Goal: Task Accomplishment & Management: Manage account settings

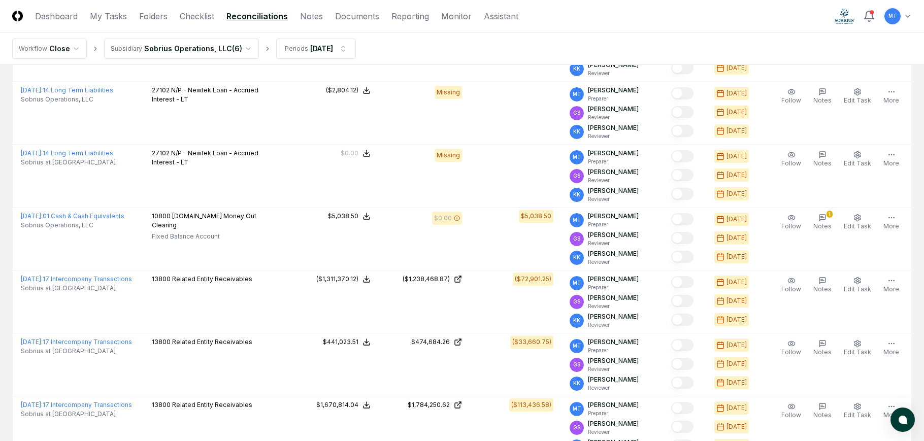
scroll to position [221, 0]
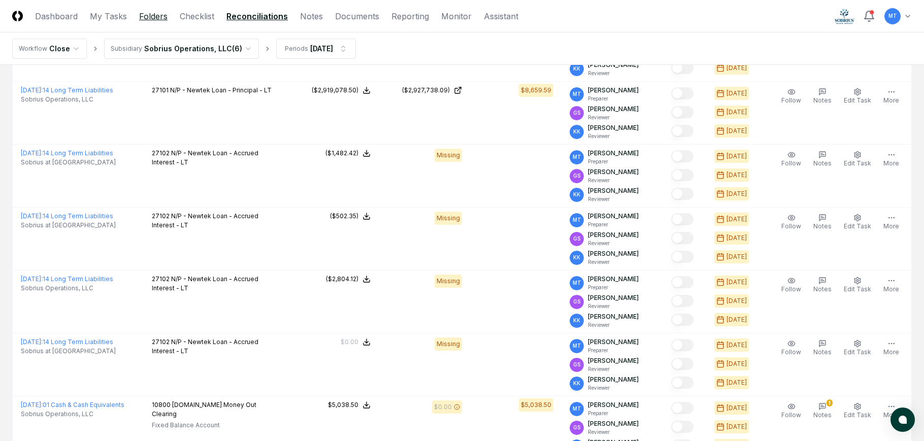
click at [151, 18] on link "Folders" at bounding box center [153, 16] width 28 height 12
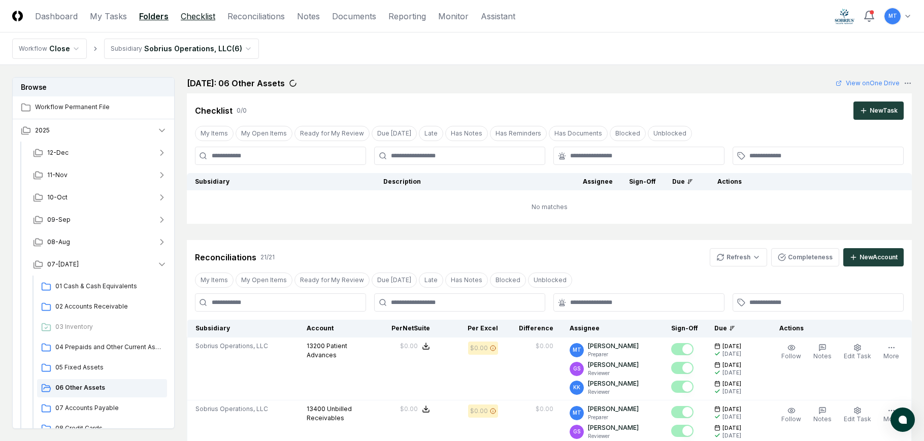
click at [192, 19] on link "Checklist" at bounding box center [198, 16] width 35 height 12
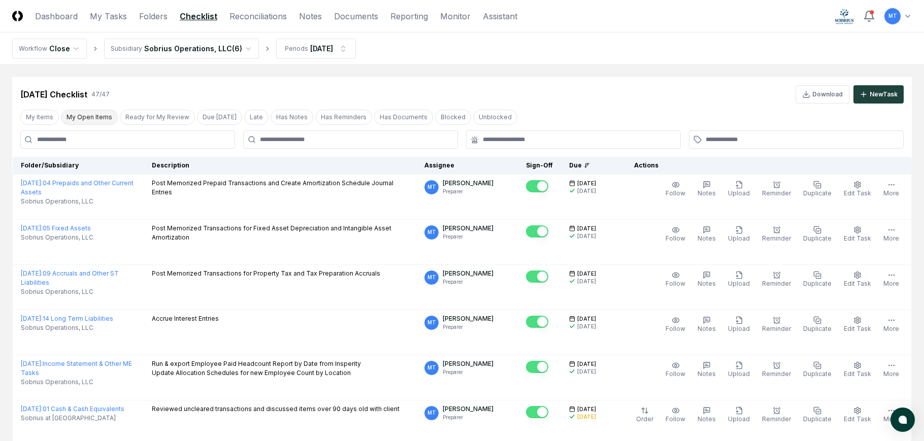
click at [89, 117] on button "My Open Items" at bounding box center [89, 117] width 57 height 15
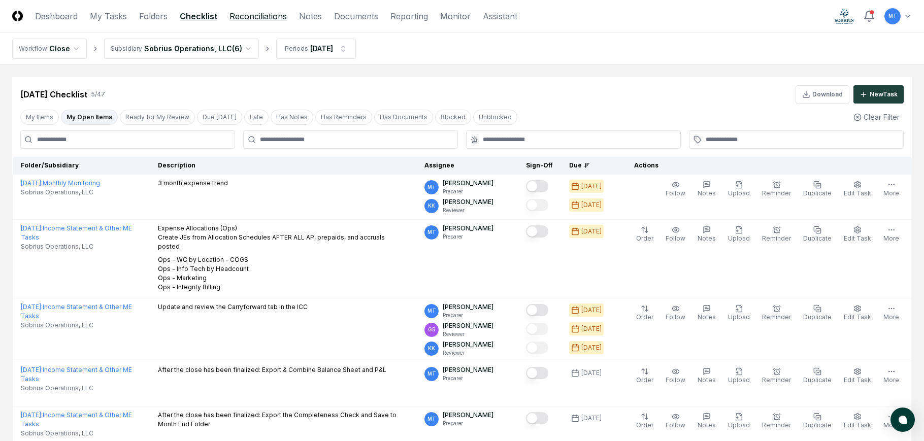
click at [241, 19] on link "Reconciliations" at bounding box center [258, 16] width 57 height 12
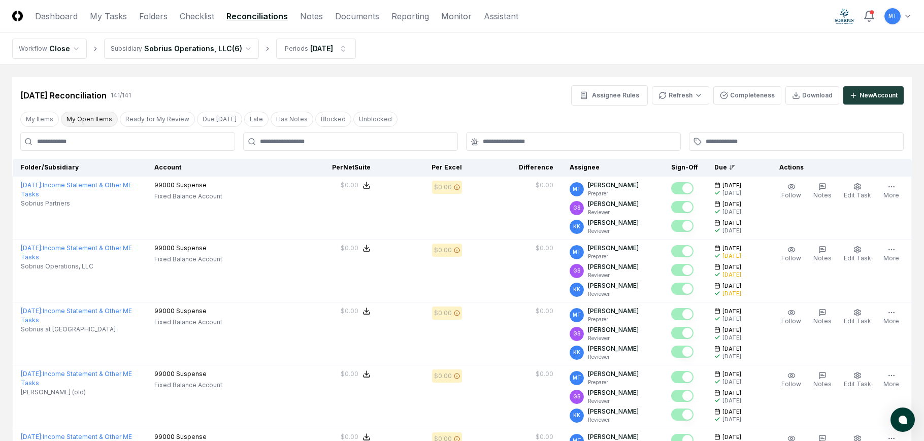
click at [97, 117] on button "My Open Items" at bounding box center [89, 119] width 57 height 15
